Goal: Find specific page/section: Find specific page/section

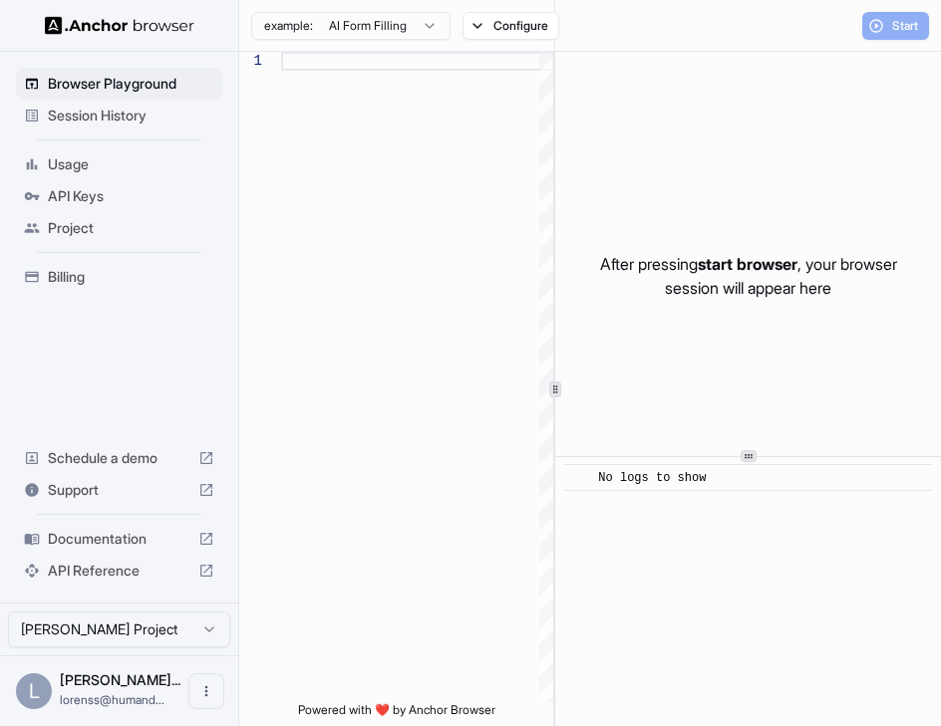
type textarea "**********"
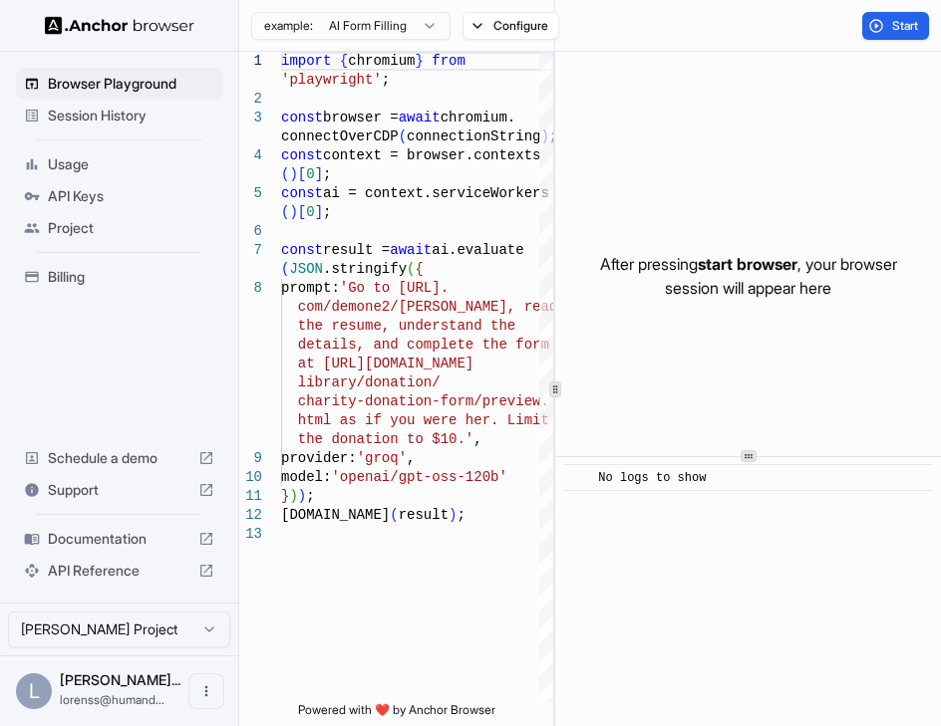
click at [724, 155] on div "After pressing start browser , your browser session will appear here" at bounding box center [748, 276] width 386 height 448
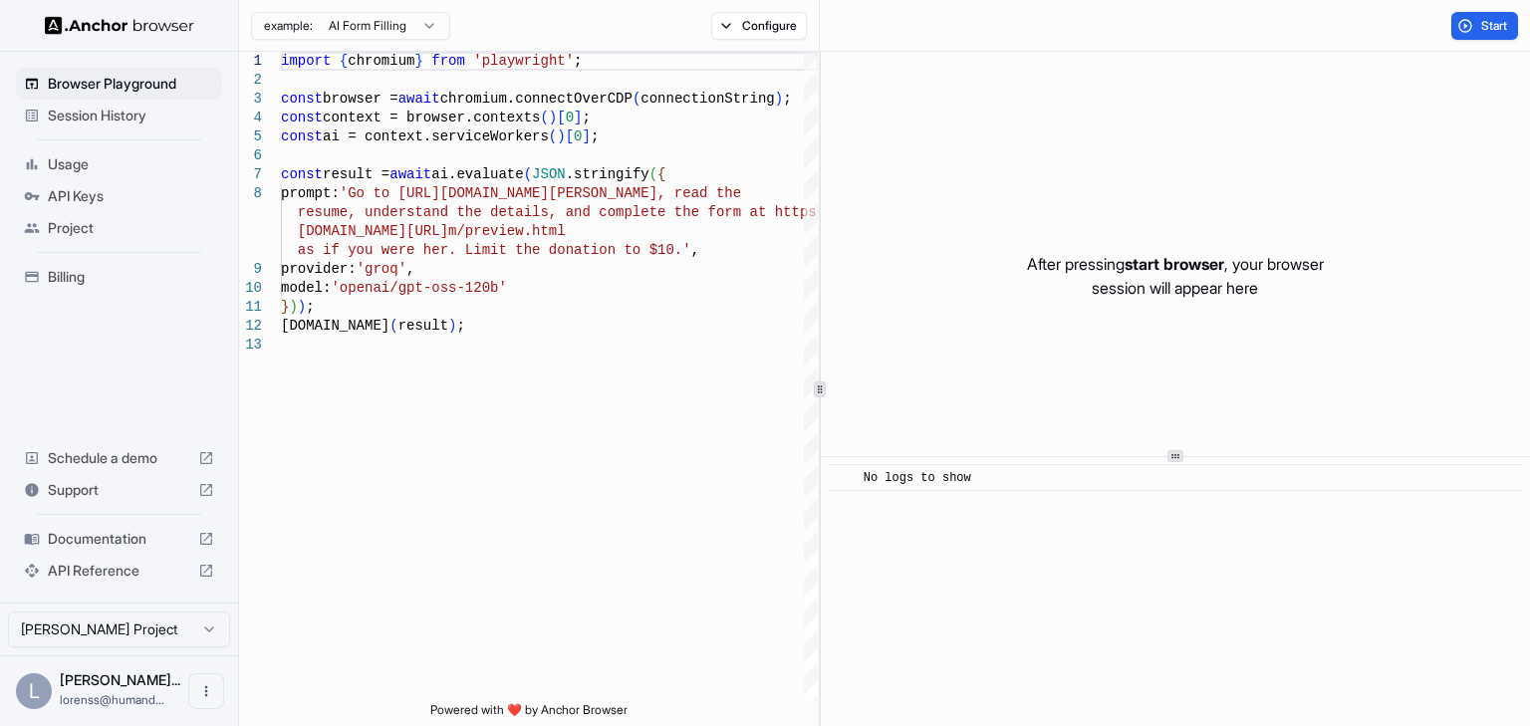
click at [129, 123] on span "Session History" at bounding box center [131, 116] width 166 height 20
